Goal: Find specific page/section: Find specific page/section

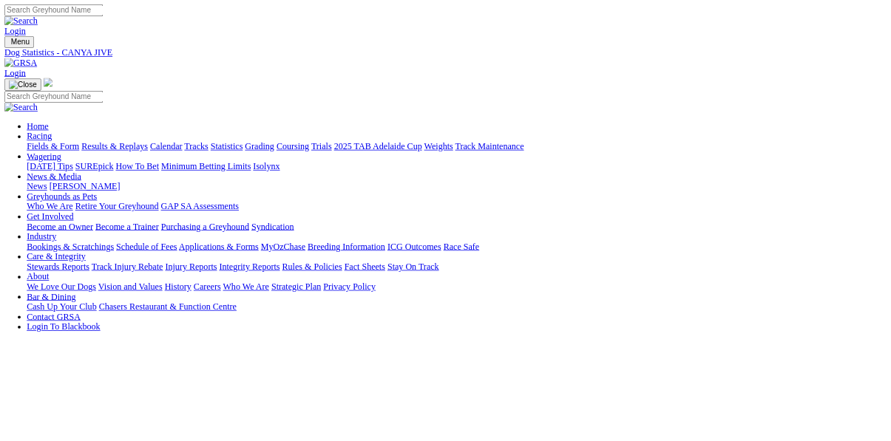
click at [56, 188] on link "Fields & Form" at bounding box center [70, 194] width 70 height 13
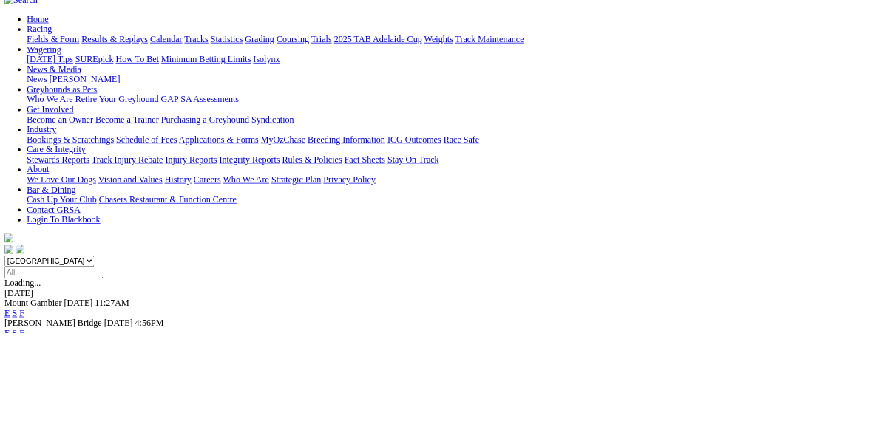
scroll to position [142, 0]
